Goal: Ask a question

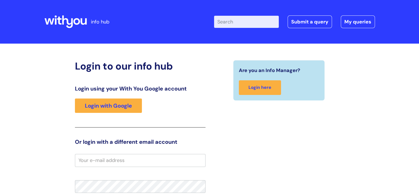
click at [245, 22] on input "Enter your search term here..." at bounding box center [246, 22] width 65 height 12
type input "leave"
click button "Search" at bounding box center [0, 0] width 0 height 0
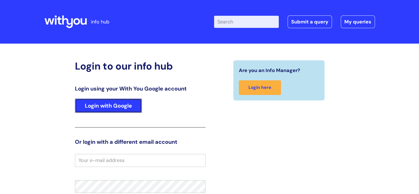
click at [85, 110] on link "Login with Google" at bounding box center [108, 105] width 67 height 14
